Goal: Information Seeking & Learning: Learn about a topic

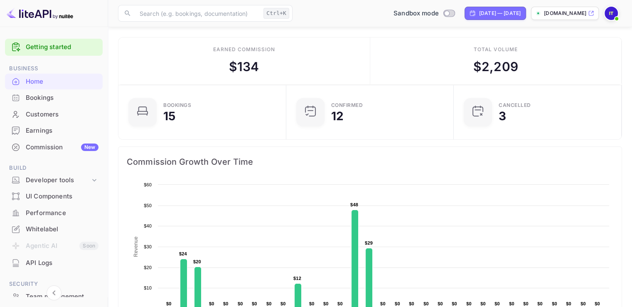
scroll to position [129, 156]
click at [438, 14] on input "Switch to Production mode" at bounding box center [446, 12] width 17 height 5
checkbox input "true"
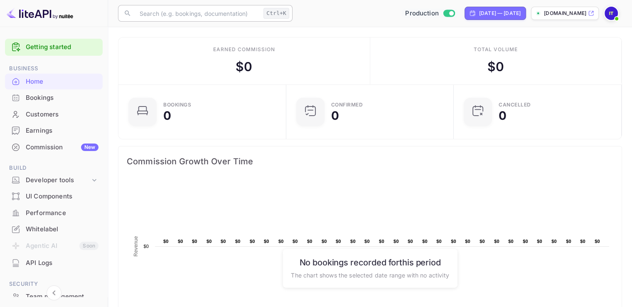
click at [169, 13] on input "text" at bounding box center [197, 13] width 125 height 17
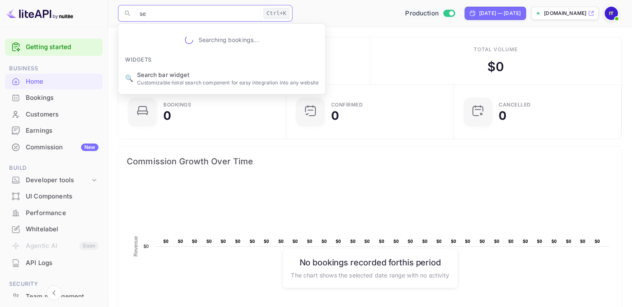
type input "s"
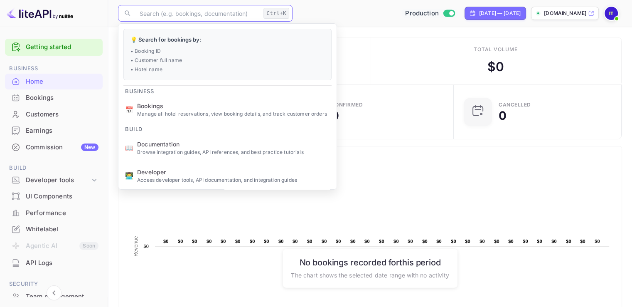
click at [100, 19] on div at bounding box center [54, 13] width 108 height 27
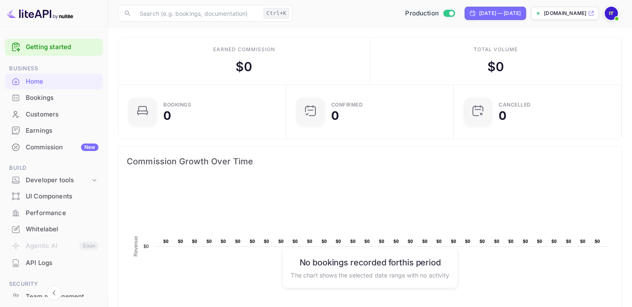
click at [43, 145] on div "Commission New" at bounding box center [62, 147] width 73 height 10
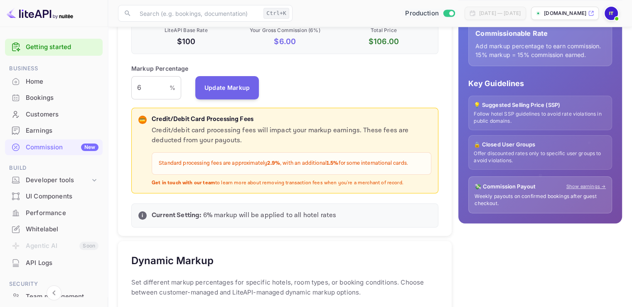
scroll to position [179, 0]
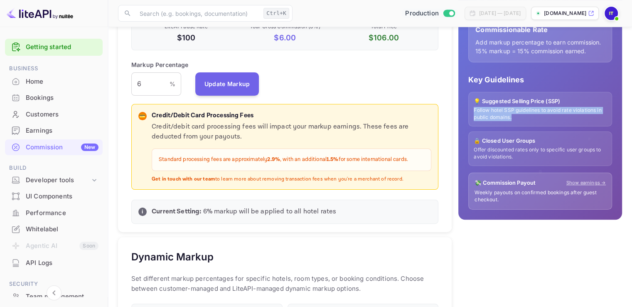
drag, startPoint x: 474, startPoint y: 108, endPoint x: 513, endPoint y: 117, distance: 40.4
click at [513, 117] on p "Follow hotel SSP guidelines to avoid rate violations in public domains." at bounding box center [540, 114] width 133 height 14
drag, startPoint x: 469, startPoint y: 108, endPoint x: 544, endPoint y: 115, distance: 76.0
click at [544, 115] on div "💡 Suggested Selling Price (SSP) Follow hotel SSP guidelines to avoid rate viola…" at bounding box center [540, 109] width 144 height 34
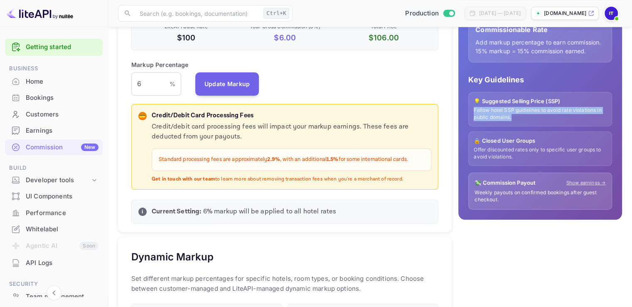
click at [517, 115] on p "Follow hotel SSP guidelines to avoid rate violations in public domains." at bounding box center [540, 114] width 133 height 14
drag, startPoint x: 512, startPoint y: 118, endPoint x: 459, endPoint y: 111, distance: 52.9
click at [459, 111] on div "💰 How Markup Works Net Rate Base hotel rate with no commission. Perfect when yo…" at bounding box center [540, 72] width 164 height 293
click at [480, 110] on p "Follow hotel SSP guidelines to avoid rate violations in public domains." at bounding box center [540, 114] width 133 height 14
click at [508, 117] on p "Follow hotel SSP guidelines to avoid rate violations in public domains." at bounding box center [540, 114] width 133 height 14
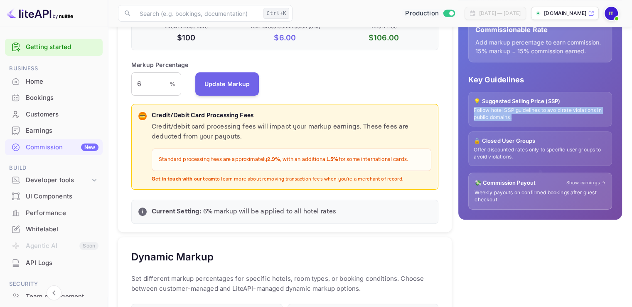
drag, startPoint x: 513, startPoint y: 118, endPoint x: 465, endPoint y: 107, distance: 49.4
click at [465, 107] on div "💰 How Markup Works Net Rate Base hotel rate with no commission. Perfect when yo…" at bounding box center [540, 72] width 164 height 293
click at [478, 108] on p "Follow hotel SSP guidelines to avoid rate violations in public domains." at bounding box center [540, 114] width 133 height 14
drag, startPoint x: 512, startPoint y: 118, endPoint x: 470, endPoint y: 109, distance: 42.9
click at [470, 109] on div "💡 Suggested Selling Price (SSP) Follow hotel SSP guidelines to avoid rate viola…" at bounding box center [540, 109] width 144 height 34
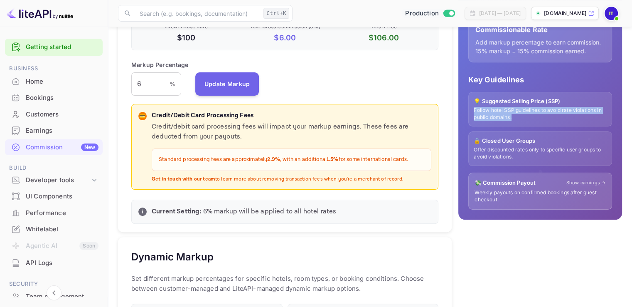
click at [49, 212] on div "Performance" at bounding box center [62, 213] width 73 height 10
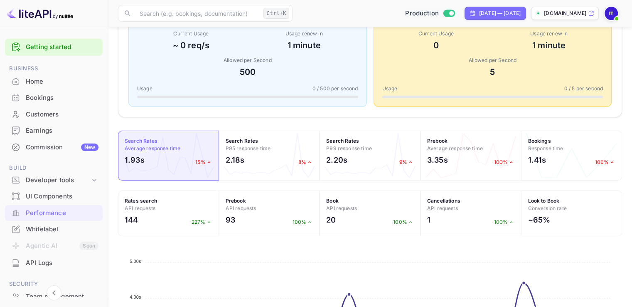
scroll to position [143, 0]
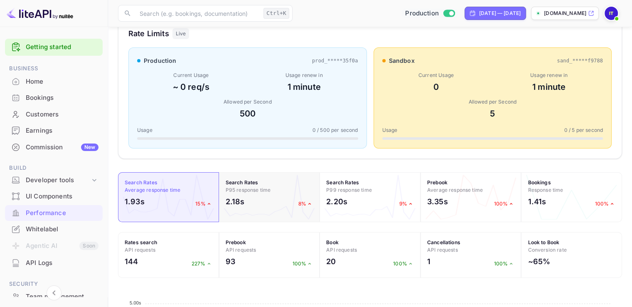
click at [298, 197] on div "2.18s 8%" at bounding box center [270, 203] width 88 height 15
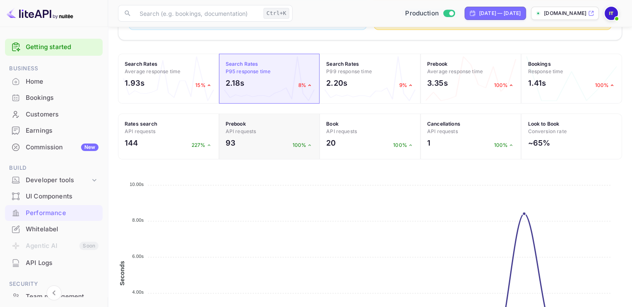
scroll to position [309, 0]
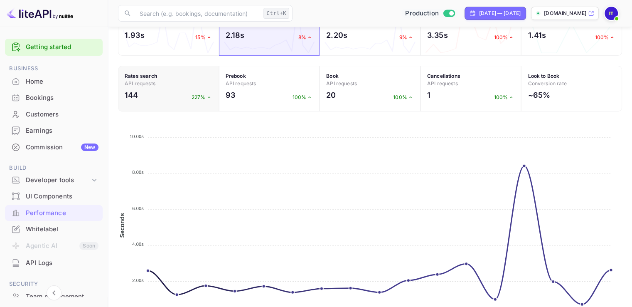
click at [152, 93] on div "144 227%" at bounding box center [169, 96] width 88 height 15
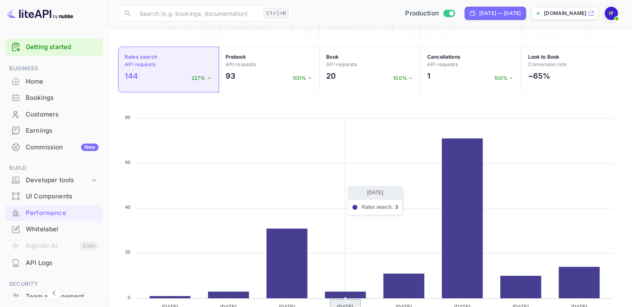
scroll to position [268, 0]
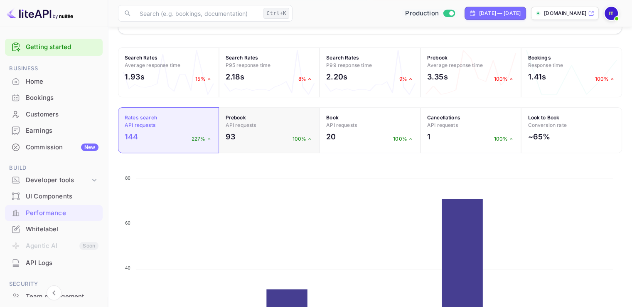
click at [267, 133] on div "93 100%" at bounding box center [270, 138] width 88 height 15
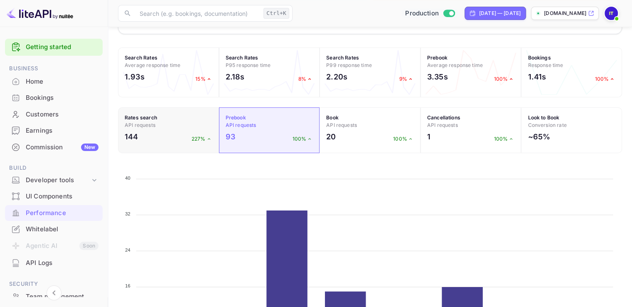
click at [164, 131] on div "144 227%" at bounding box center [169, 138] width 88 height 15
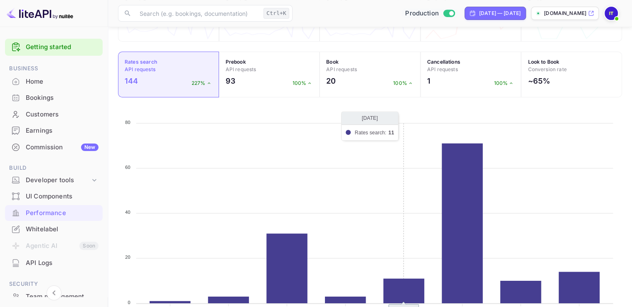
scroll to position [309, 0]
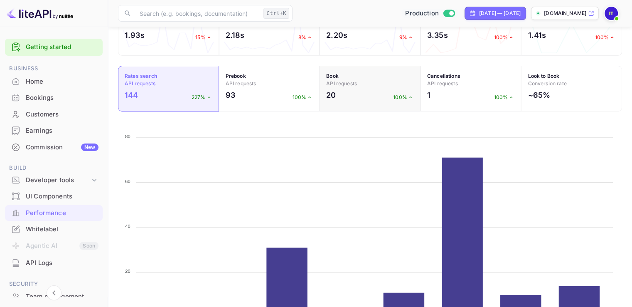
click at [337, 92] on div "20 100%" at bounding box center [370, 96] width 88 height 15
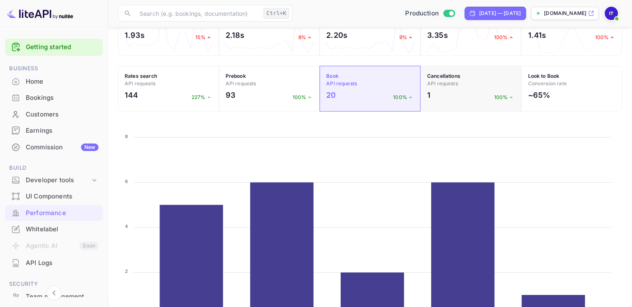
click at [443, 78] on strong "Cancellations" at bounding box center [443, 76] width 33 height 6
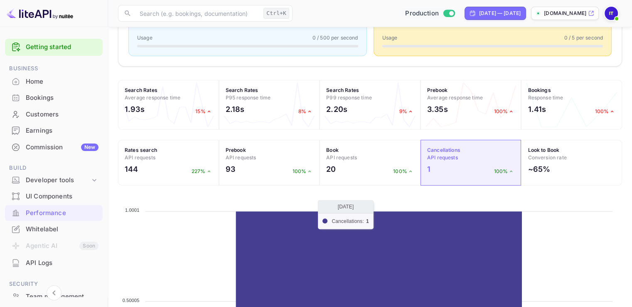
scroll to position [268, 0]
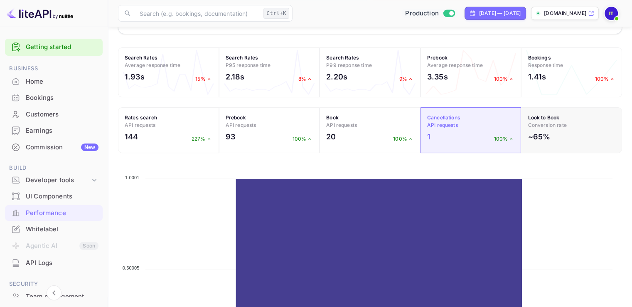
click at [542, 131] on h2 "~65%" at bounding box center [539, 136] width 22 height 11
click at [550, 114] on strong "Look to Book" at bounding box center [544, 117] width 32 height 6
click at [552, 130] on div "Look to Book Conversion rate ~65%" at bounding box center [571, 130] width 101 height 46
click at [150, 127] on span "API requests" at bounding box center [140, 125] width 31 height 6
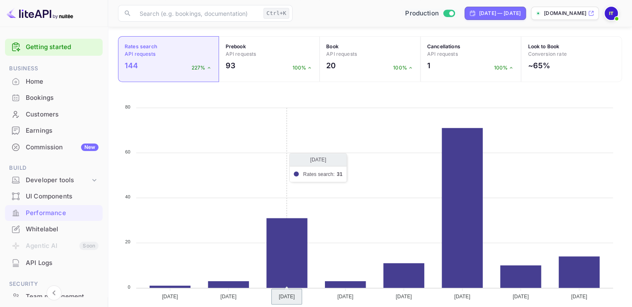
scroll to position [351, 0]
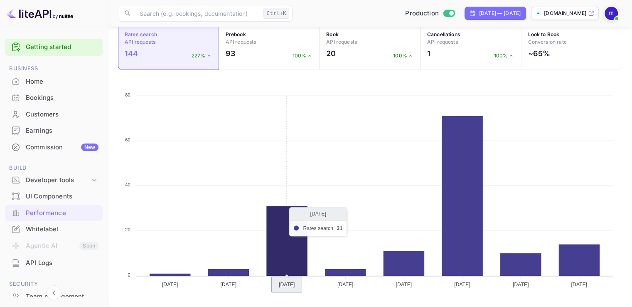
click at [275, 233] on icon at bounding box center [286, 241] width 41 height 70
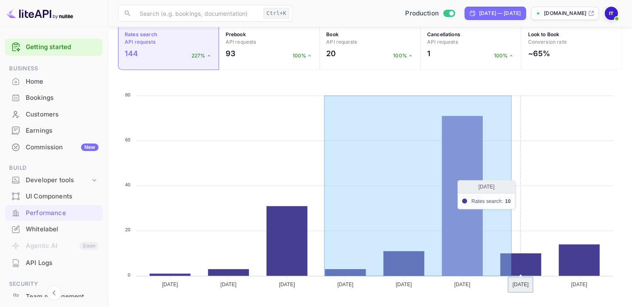
drag, startPoint x: 291, startPoint y: 226, endPoint x: 477, endPoint y: 206, distance: 187.6
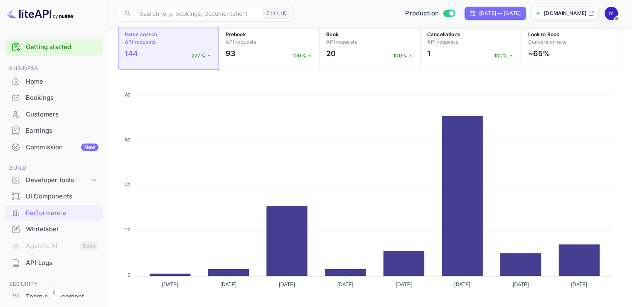
click at [151, 56] on div "144 227%" at bounding box center [169, 55] width 88 height 15
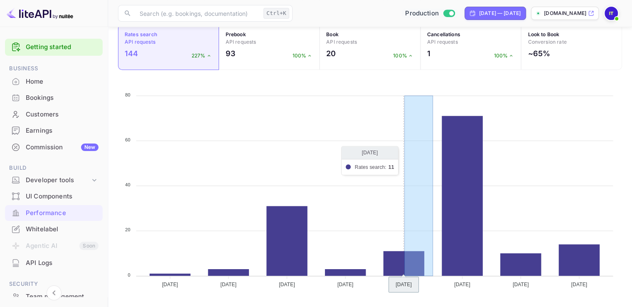
drag, startPoint x: 374, startPoint y: 159, endPoint x: 540, endPoint y: 220, distance: 176.9
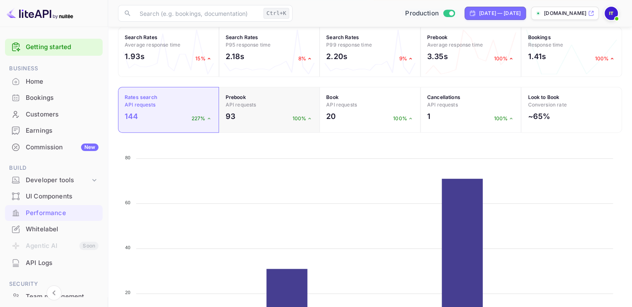
scroll to position [268, 0]
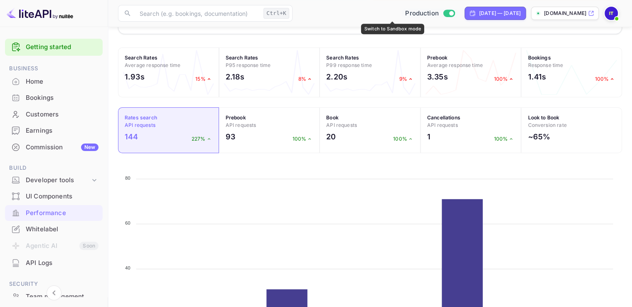
click at [443, 15] on input "Switch to Sandbox mode" at bounding box center [451, 12] width 17 height 5
checkbox input "false"
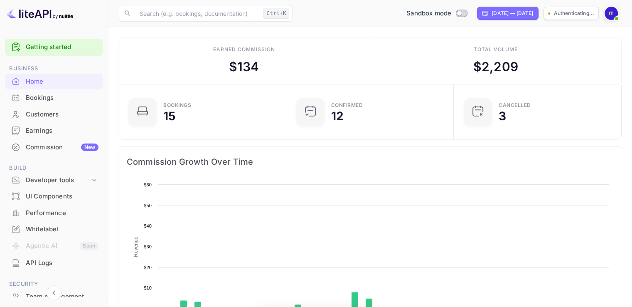
scroll to position [129, 156]
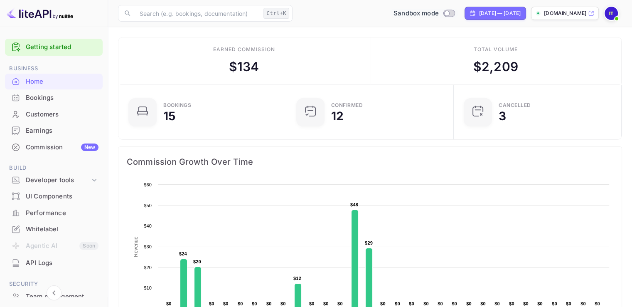
click at [56, 213] on div "Performance" at bounding box center [62, 213] width 73 height 10
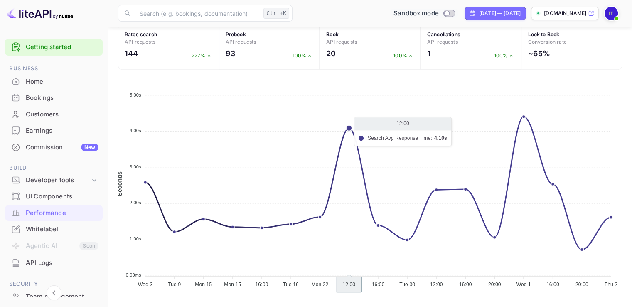
scroll to position [309, 0]
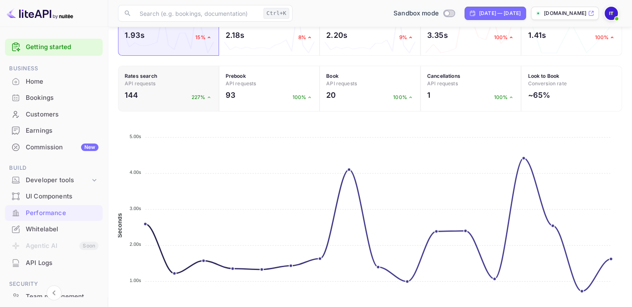
click at [161, 90] on div "144 227%" at bounding box center [169, 96] width 88 height 15
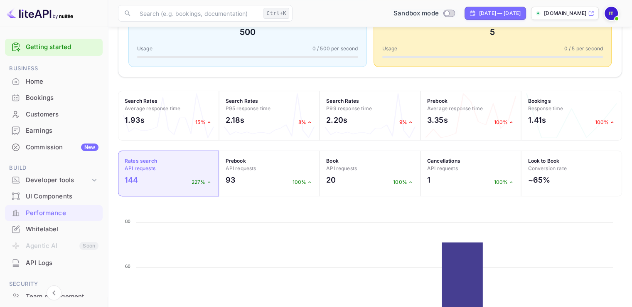
scroll to position [226, 0]
drag, startPoint x: 114, startPoint y: 144, endPoint x: 112, endPoint y: 148, distance: 4.6
click at [112, 148] on main "Performance Monitor your API usage, track booking trends, and analyze key metri…" at bounding box center [370, 116] width 524 height 631
click at [111, 144] on main "Performance Monitor your API usage, track booking trends, and analyze key metri…" at bounding box center [370, 116] width 524 height 631
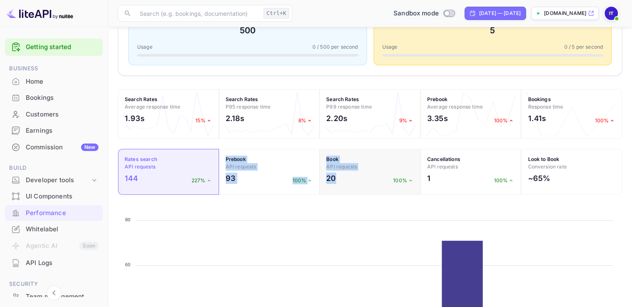
drag, startPoint x: 302, startPoint y: 155, endPoint x: 354, endPoint y: 180, distance: 58.4
click at [354, 180] on div "AI Insights NEW The performance analysis reveals a significant increase in sear…" at bounding box center [370, 137] width 504 height 570
click at [356, 199] on div "AI Insights NEW The performance analysis reveals a significant increase in sear…" at bounding box center [370, 137] width 504 height 570
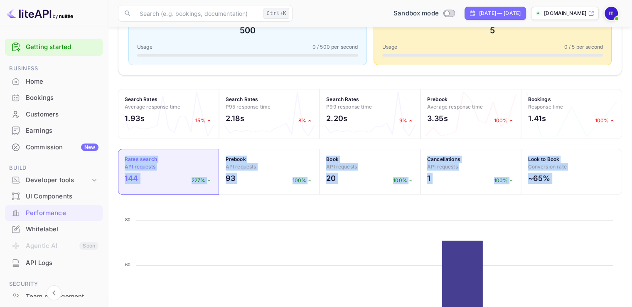
drag, startPoint x: 356, startPoint y: 199, endPoint x: 125, endPoint y: 148, distance: 235.6
click at [125, 148] on div "AI Insights NEW The performance analysis reveals a significant increase in sear…" at bounding box center [370, 137] width 504 height 570
click at [120, 140] on div "AI Insights NEW The performance analysis reveals a significant increase in sear…" at bounding box center [370, 137] width 504 height 570
drag, startPoint x: 120, startPoint y: 138, endPoint x: 565, endPoint y: 187, distance: 447.6
click at [565, 187] on div "AI Insights NEW The performance analysis reveals a significant increase in sear…" at bounding box center [370, 137] width 504 height 570
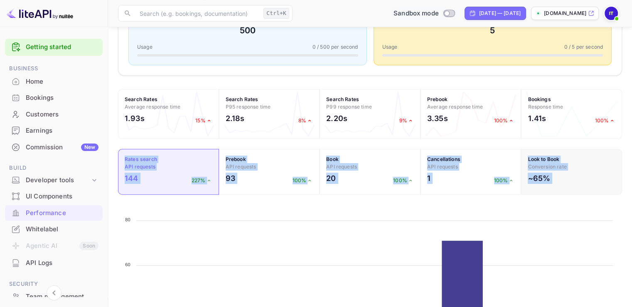
click at [565, 187] on div "Look to Book Conversion rate ~65%" at bounding box center [571, 172] width 101 height 46
drag, startPoint x: 553, startPoint y: 196, endPoint x: 114, endPoint y: 148, distance: 441.6
click at [114, 148] on main "Performance Monitor your API usage, track booking trends, and analyze key metri…" at bounding box center [370, 116] width 524 height 631
click at [118, 140] on div "AI Insights NEW The performance analysis reveals a significant increase in sear…" at bounding box center [370, 137] width 504 height 570
